Goal: Transaction & Acquisition: Purchase product/service

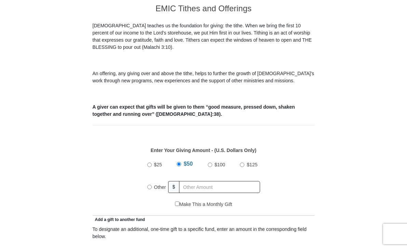
scroll to position [191, 0]
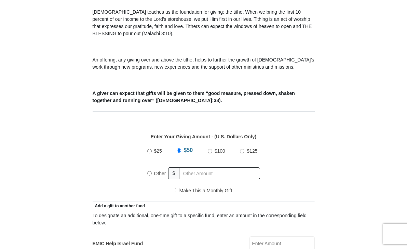
click at [242, 153] on input "$125" at bounding box center [242, 151] width 4 height 4
radio input "true"
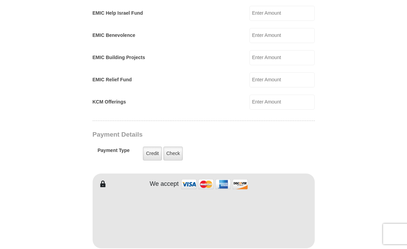
scroll to position [424, 0]
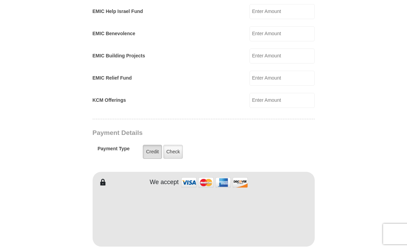
click at [147, 152] on label "Credit" at bounding box center [152, 152] width 19 height 14
click at [0, 0] on input "Credit" at bounding box center [0, 0] width 0 height 0
click at [40, 217] on body "[GEOGRAPHIC_DATA][DEMOGRAPHIC_DATA] Online Giving Because of gifts like yours, …" at bounding box center [203, 251] width 407 height 1350
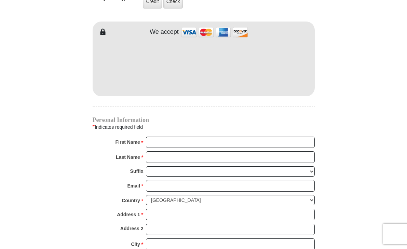
scroll to position [588, 0]
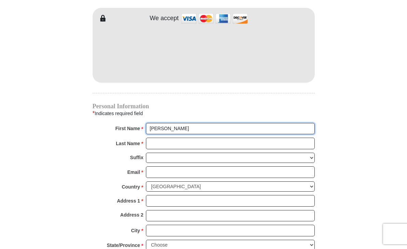
type input "[PERSON_NAME]"
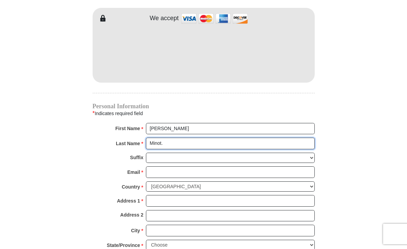
type input "Minot."
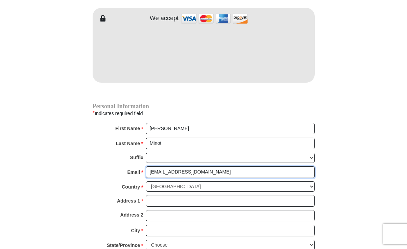
type input "[EMAIL_ADDRESS][DOMAIN_NAME]"
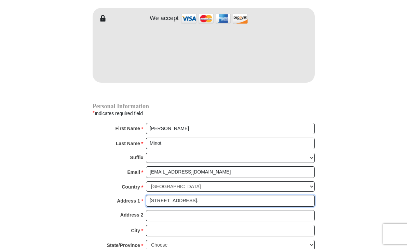
type input "[STREET_ADDRESS]."
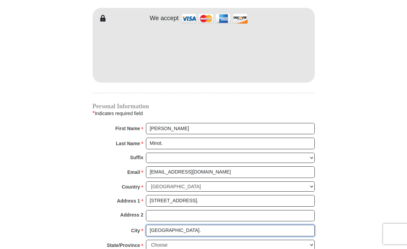
type input "[GEOGRAPHIC_DATA]."
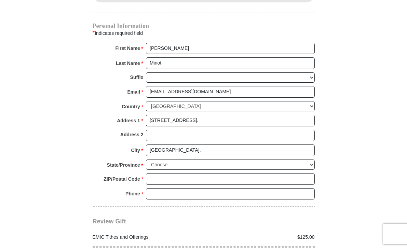
scroll to position [670, 0]
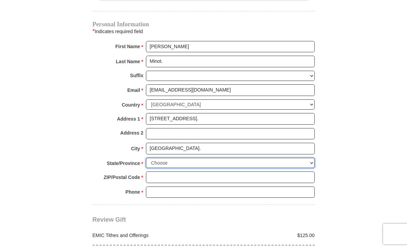
select select "[GEOGRAPHIC_DATA]"
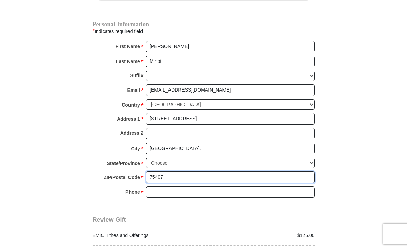
type input "75407"
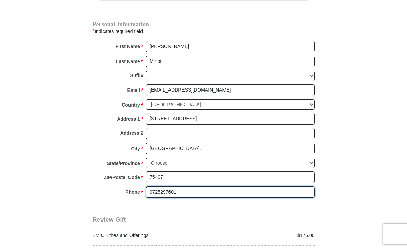
type input "9725297601"
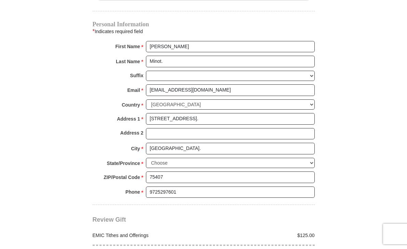
click at [19, 163] on body "[GEOGRAPHIC_DATA][DEMOGRAPHIC_DATA] Online Giving Because of gifts like yours, …" at bounding box center [203, 5] width 407 height 1350
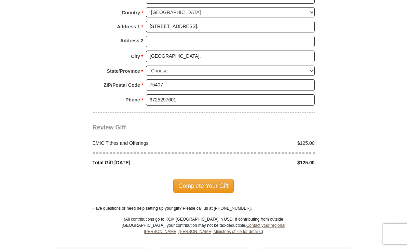
scroll to position [779, 0]
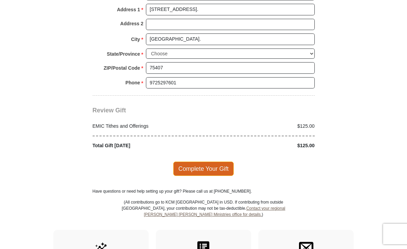
click at [191, 164] on span "Complete Your Gift" at bounding box center [203, 169] width 60 height 14
